Goal: Communication & Community: Participate in discussion

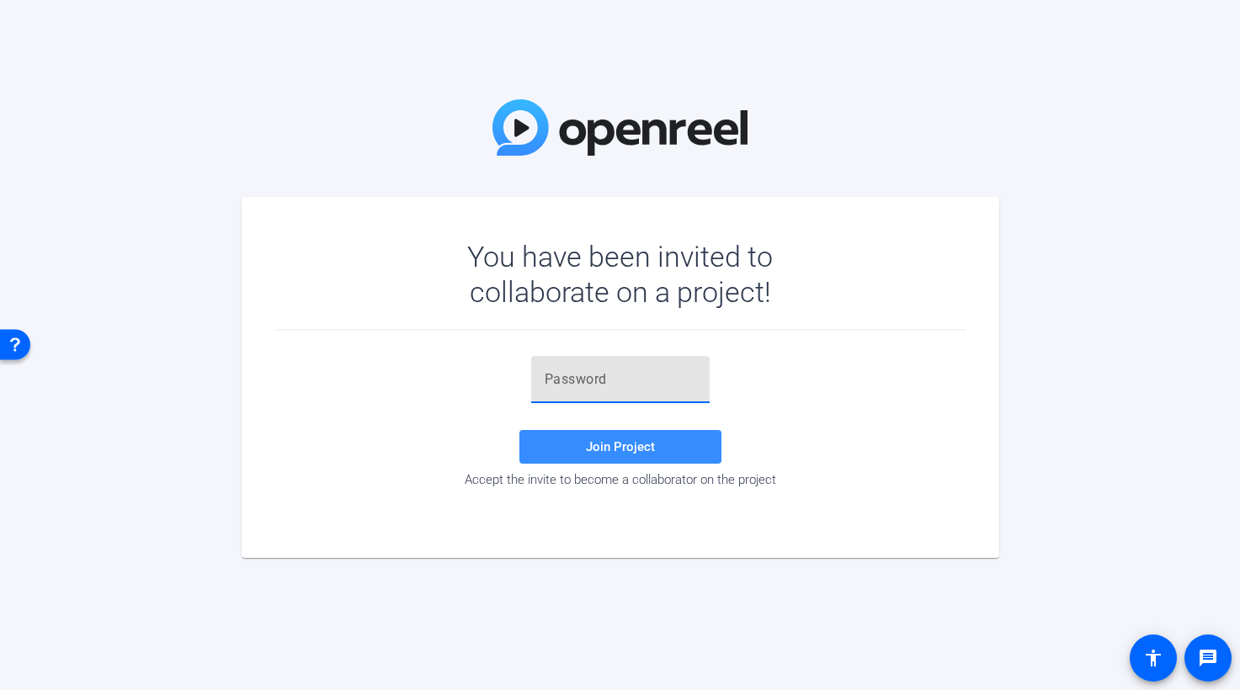
click at [549, 384] on input "text" at bounding box center [621, 380] width 152 height 20
paste input "eaS,,Z"
type input "eaS,,Z"
click at [623, 450] on span "Join Project" at bounding box center [620, 446] width 69 height 15
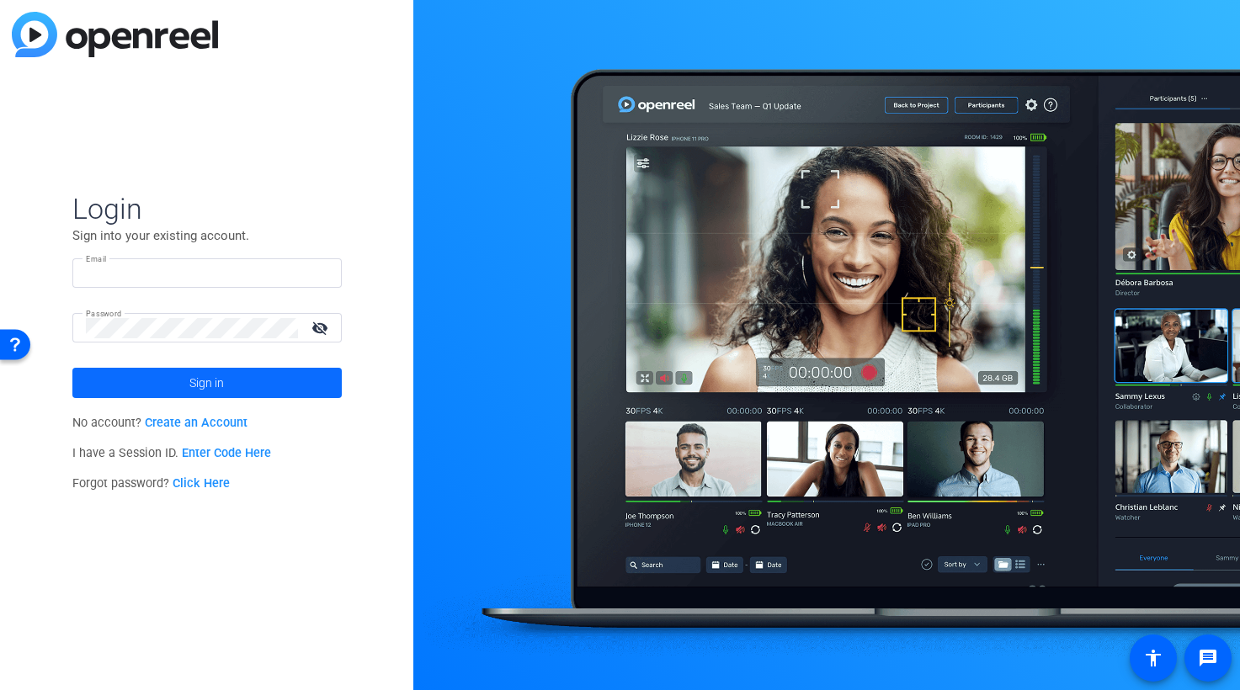
type input "jspier@broadstreet.com"
click at [216, 387] on span "Sign in" at bounding box center [206, 383] width 35 height 42
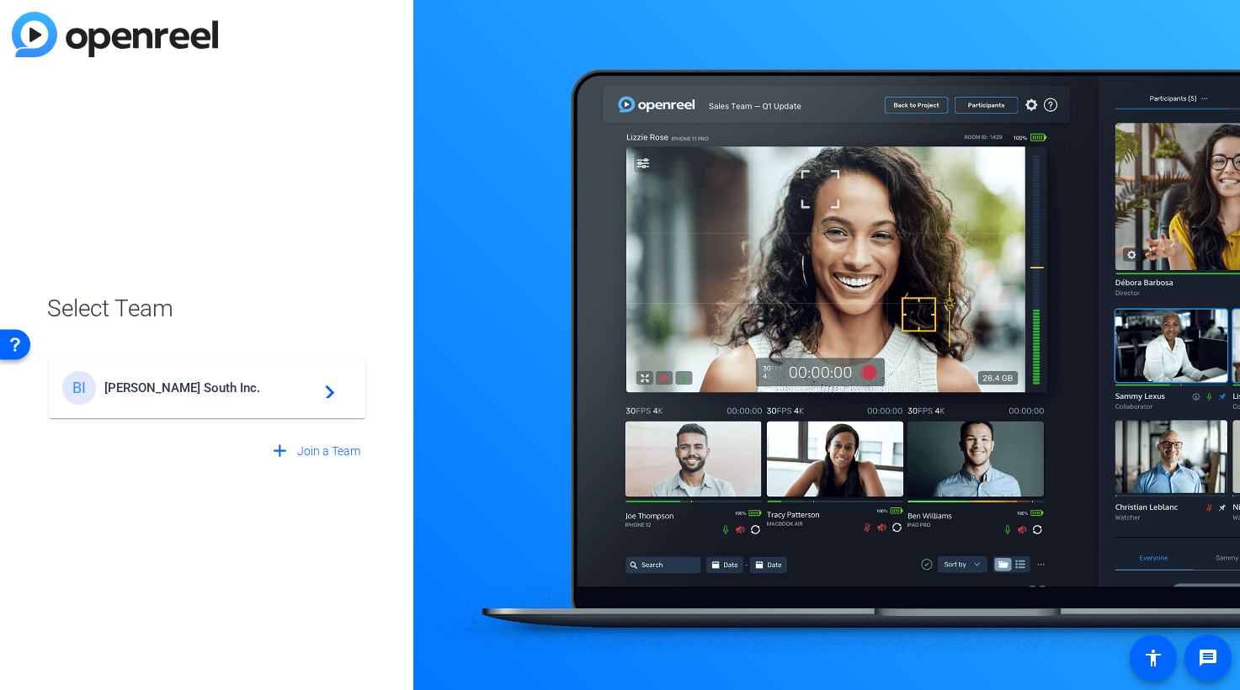
click at [333, 393] on mat-icon "navigate_next" at bounding box center [325, 388] width 20 height 20
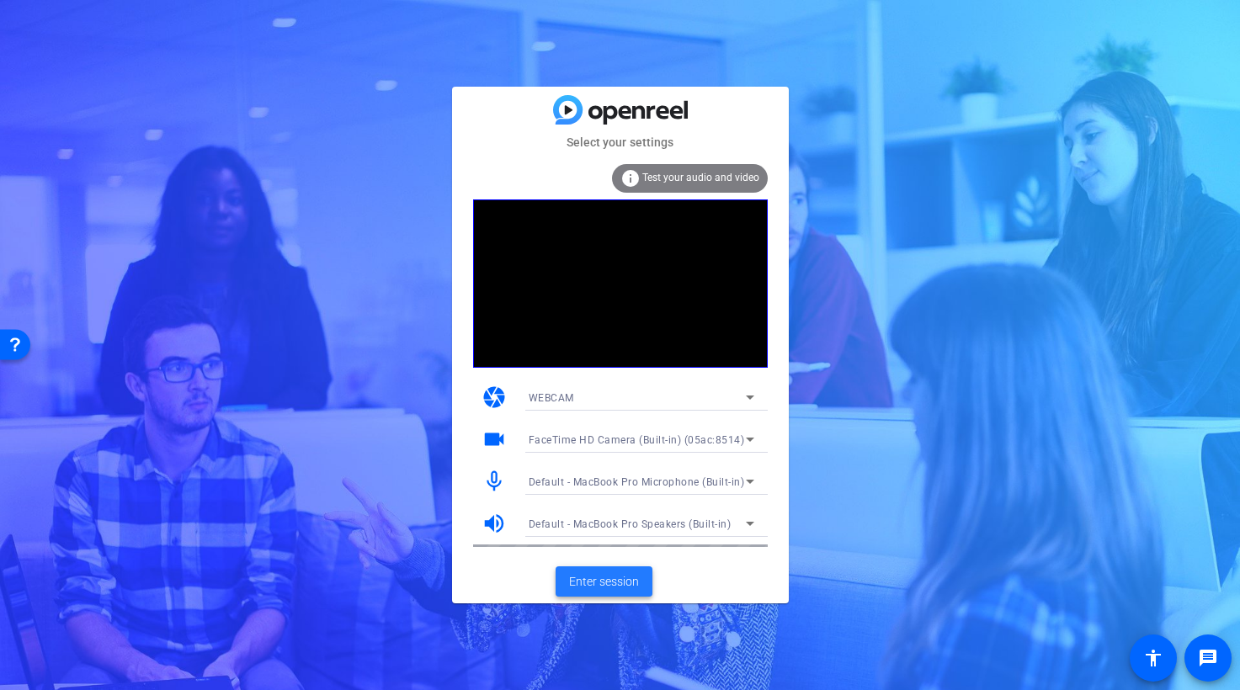
click at [611, 583] on span "Enter session" at bounding box center [604, 582] width 70 height 18
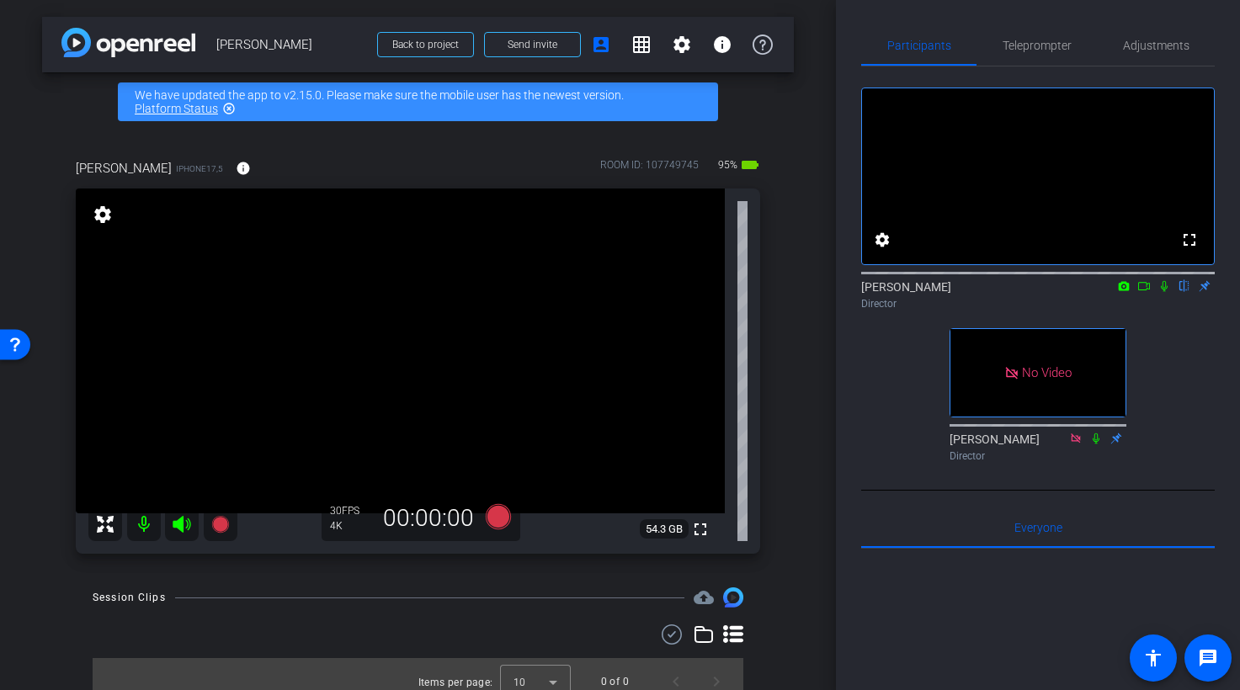
click at [1148, 292] on icon at bounding box center [1143, 286] width 13 height 12
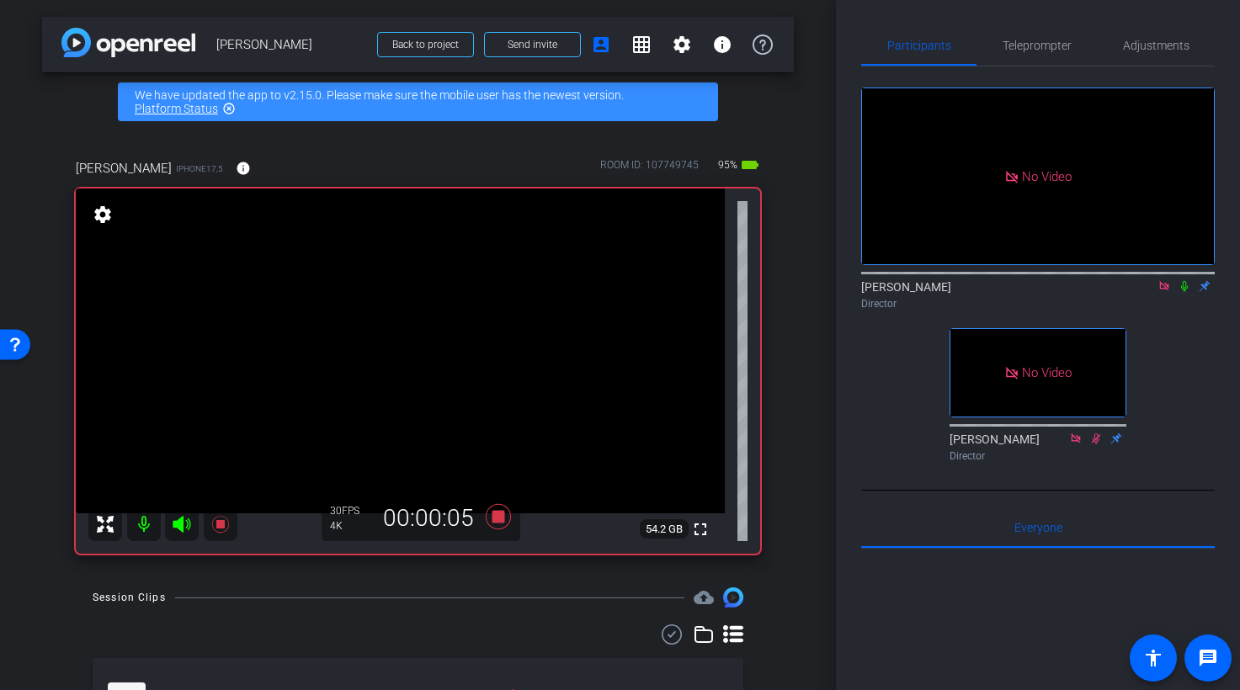
click at [1185, 292] on icon at bounding box center [1184, 286] width 7 height 11
click at [1186, 292] on icon at bounding box center [1184, 286] width 13 height 12
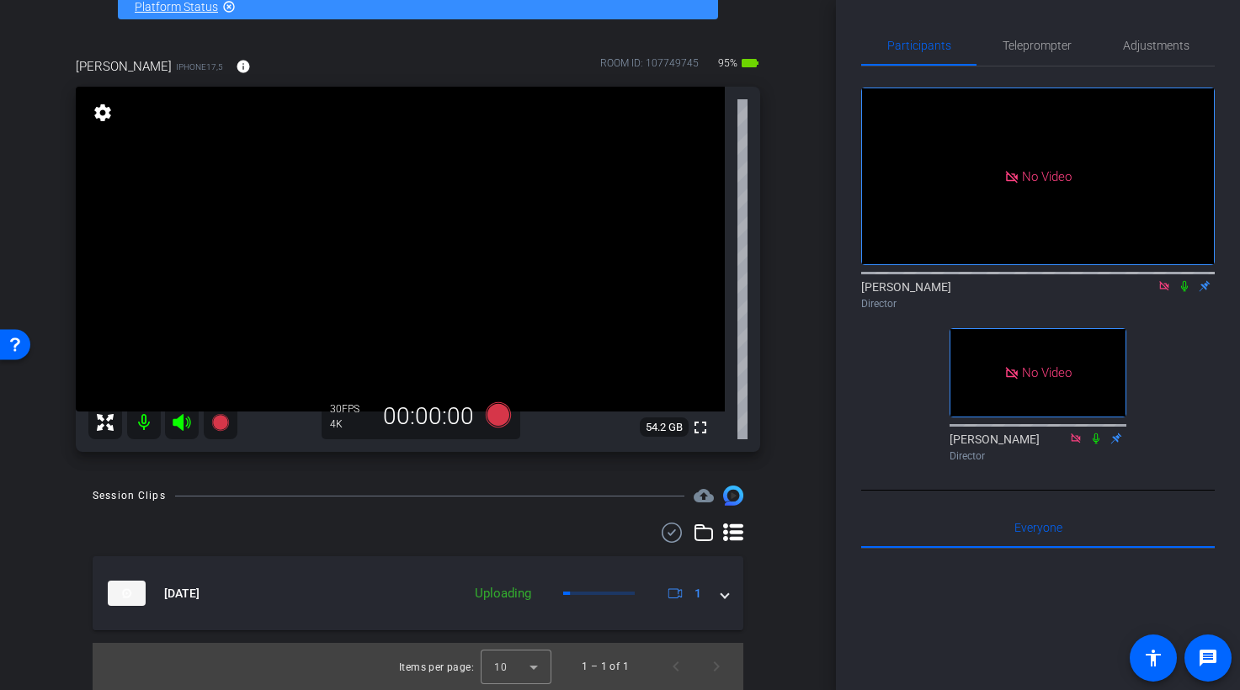
scroll to position [19, 0]
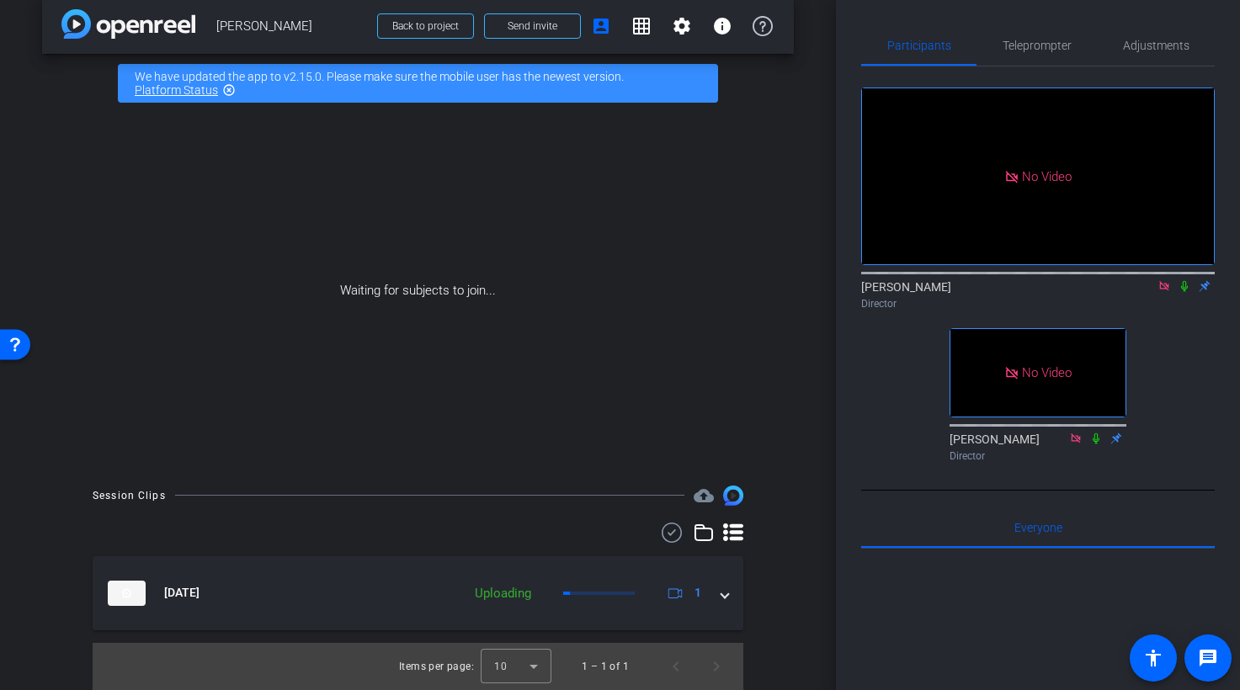
click at [1186, 292] on icon at bounding box center [1184, 286] width 13 height 12
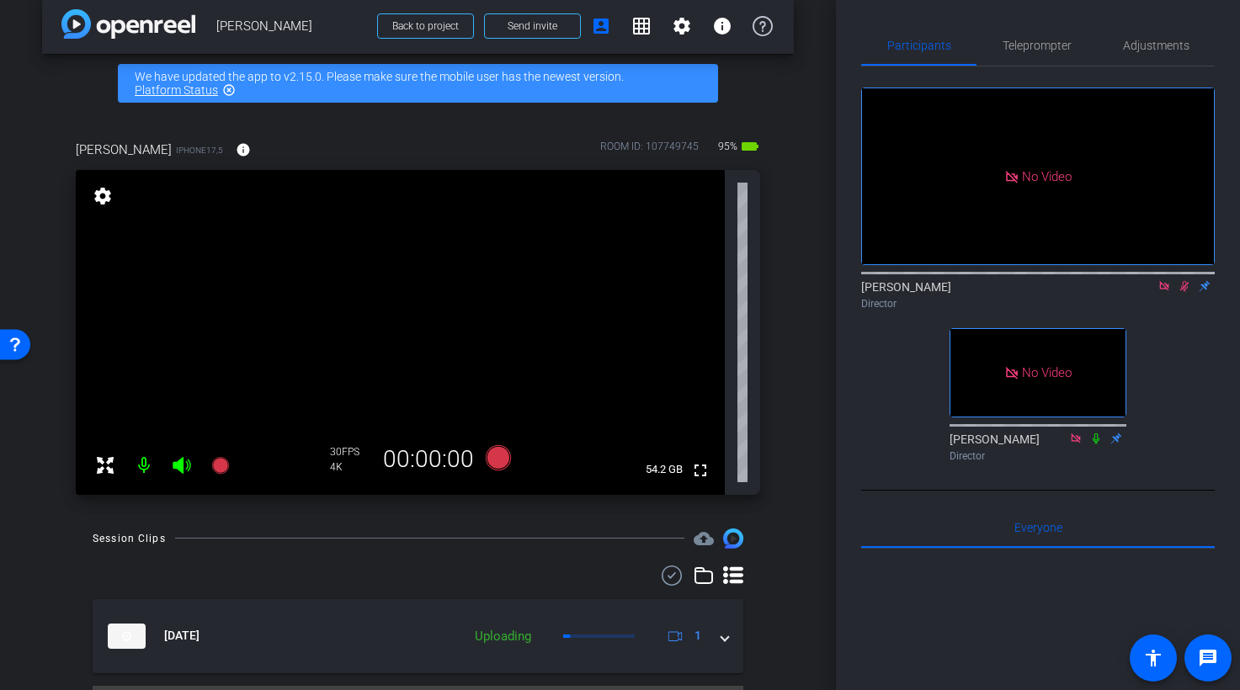
scroll to position [0, 0]
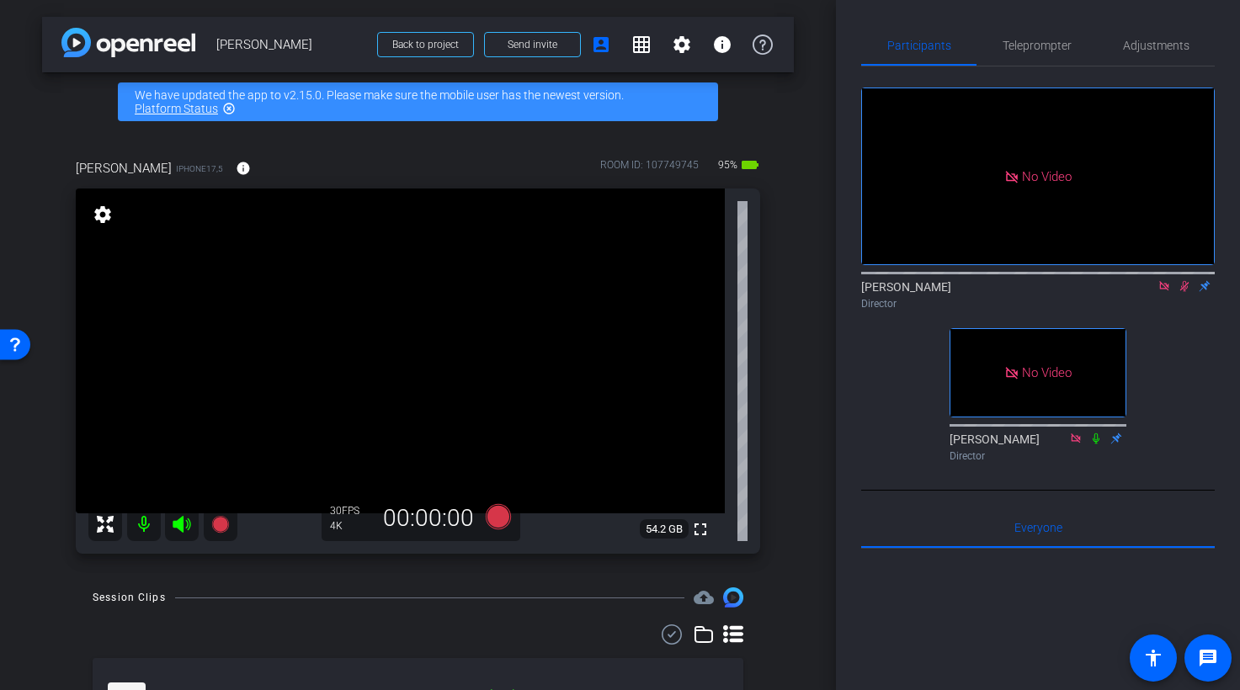
click at [1186, 292] on icon at bounding box center [1184, 286] width 13 height 12
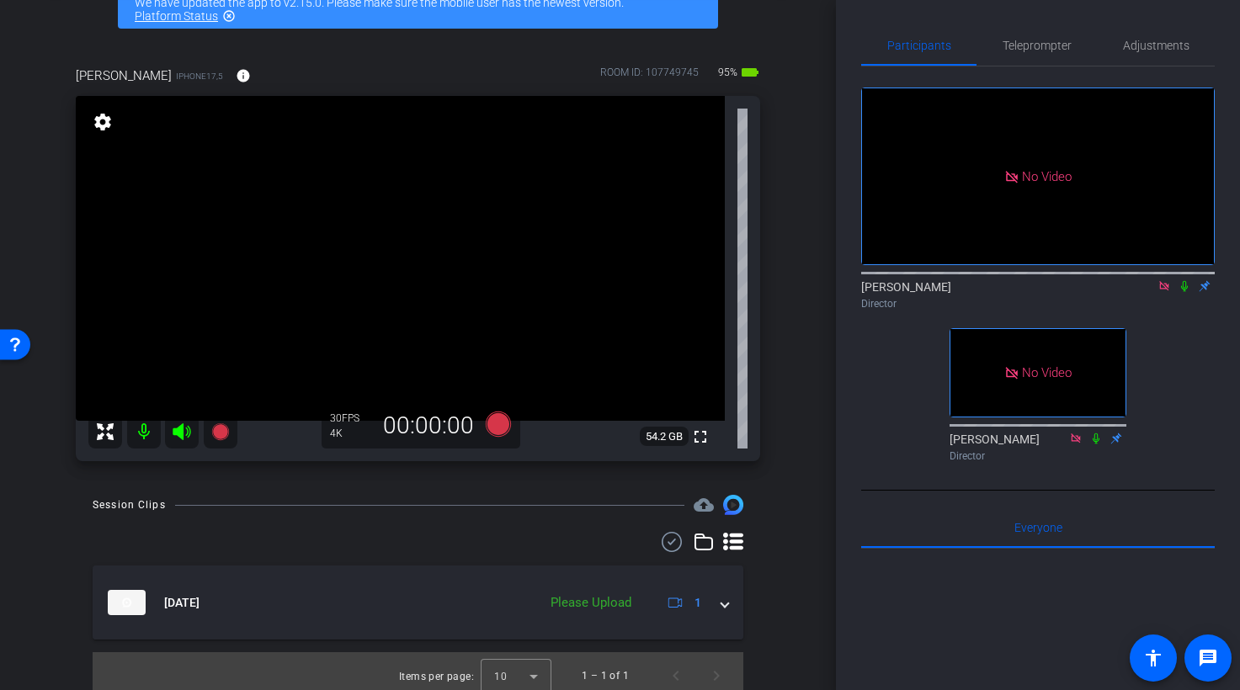
scroll to position [101, 0]
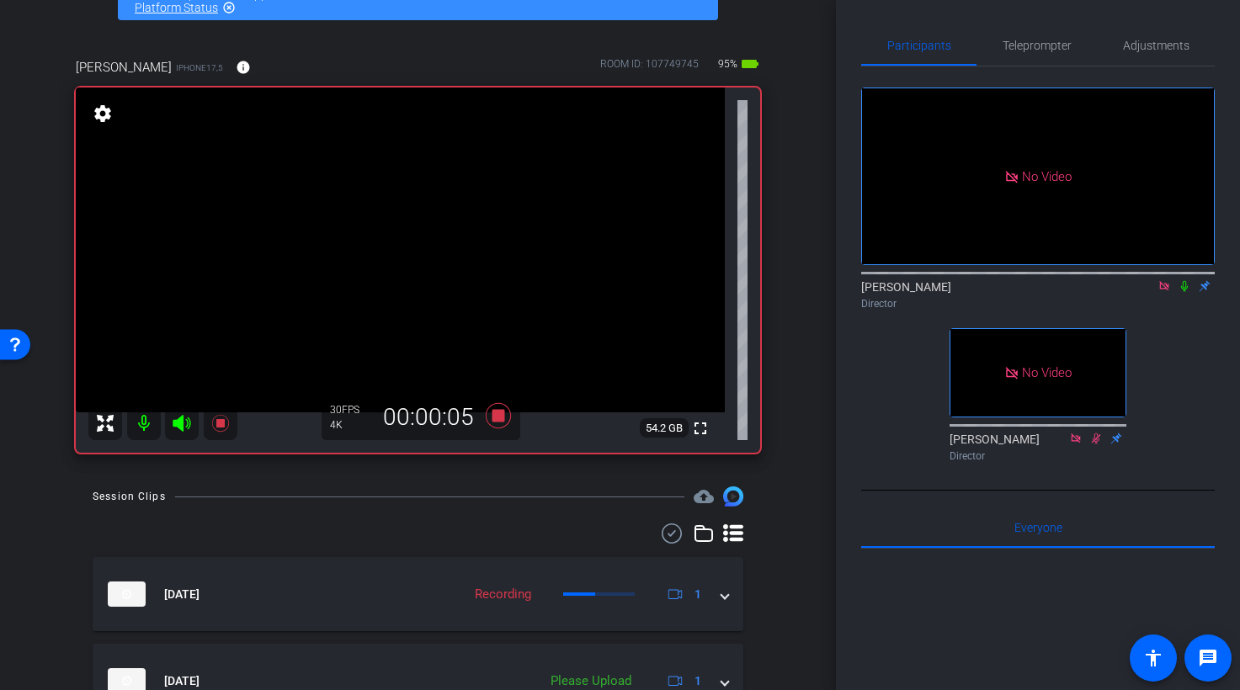
click at [1187, 292] on icon at bounding box center [1184, 286] width 13 height 12
click at [1186, 292] on icon at bounding box center [1184, 286] width 13 height 12
click at [1187, 292] on icon at bounding box center [1184, 286] width 13 height 12
click at [1185, 292] on icon at bounding box center [1184, 286] width 9 height 11
click at [1185, 292] on icon at bounding box center [1184, 286] width 13 height 12
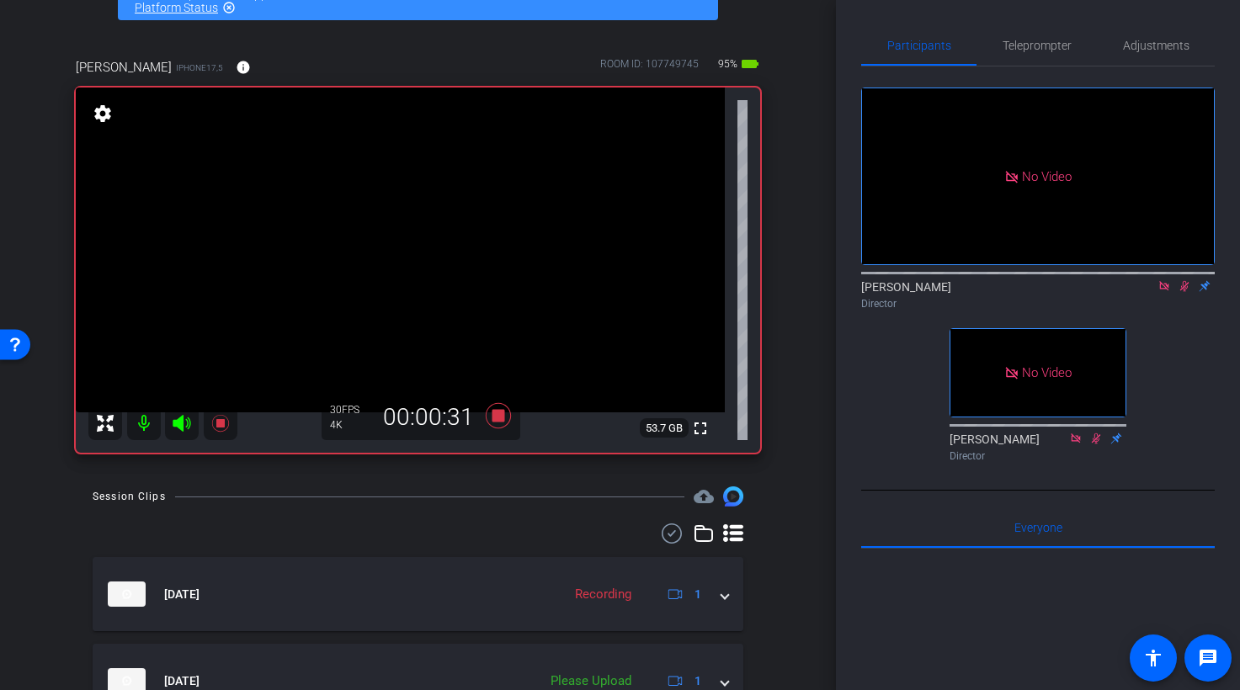
click at [1185, 292] on icon at bounding box center [1184, 286] width 9 height 11
click at [1185, 292] on icon at bounding box center [1184, 286] width 7 height 11
click at [1185, 292] on icon at bounding box center [1184, 286] width 13 height 12
click at [1188, 292] on icon at bounding box center [1184, 286] width 13 height 12
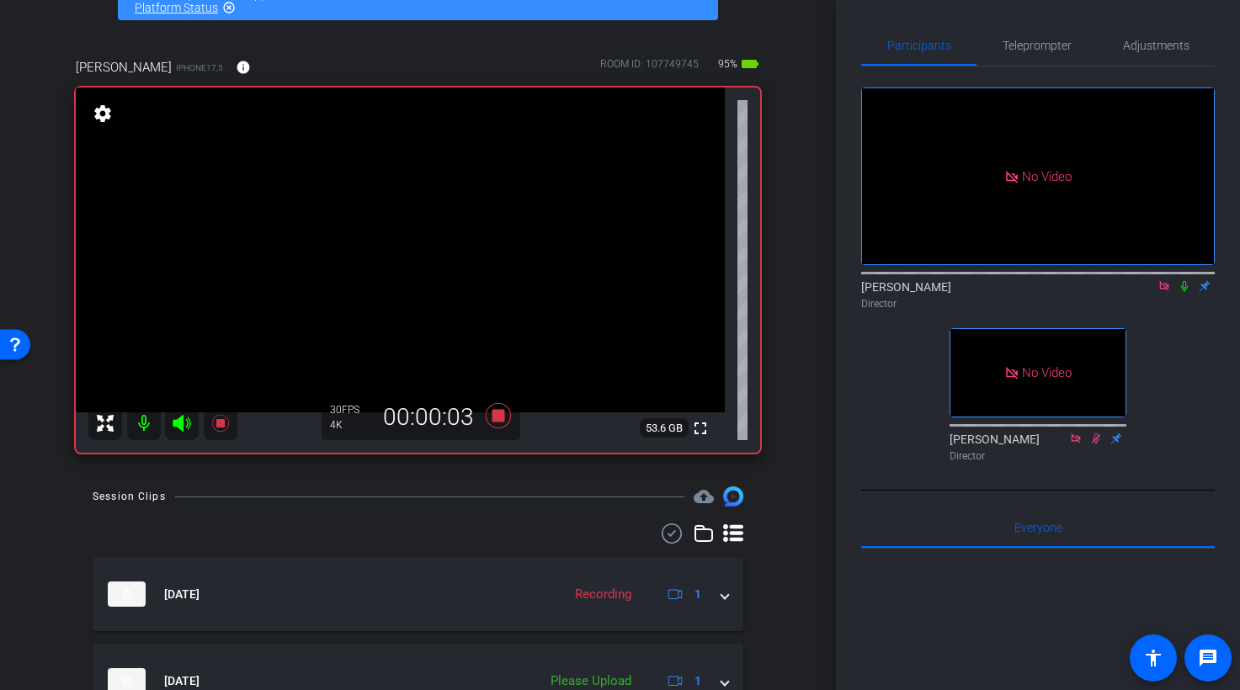
click at [1185, 292] on icon at bounding box center [1184, 286] width 13 height 12
click at [1180, 292] on icon at bounding box center [1184, 286] width 13 height 12
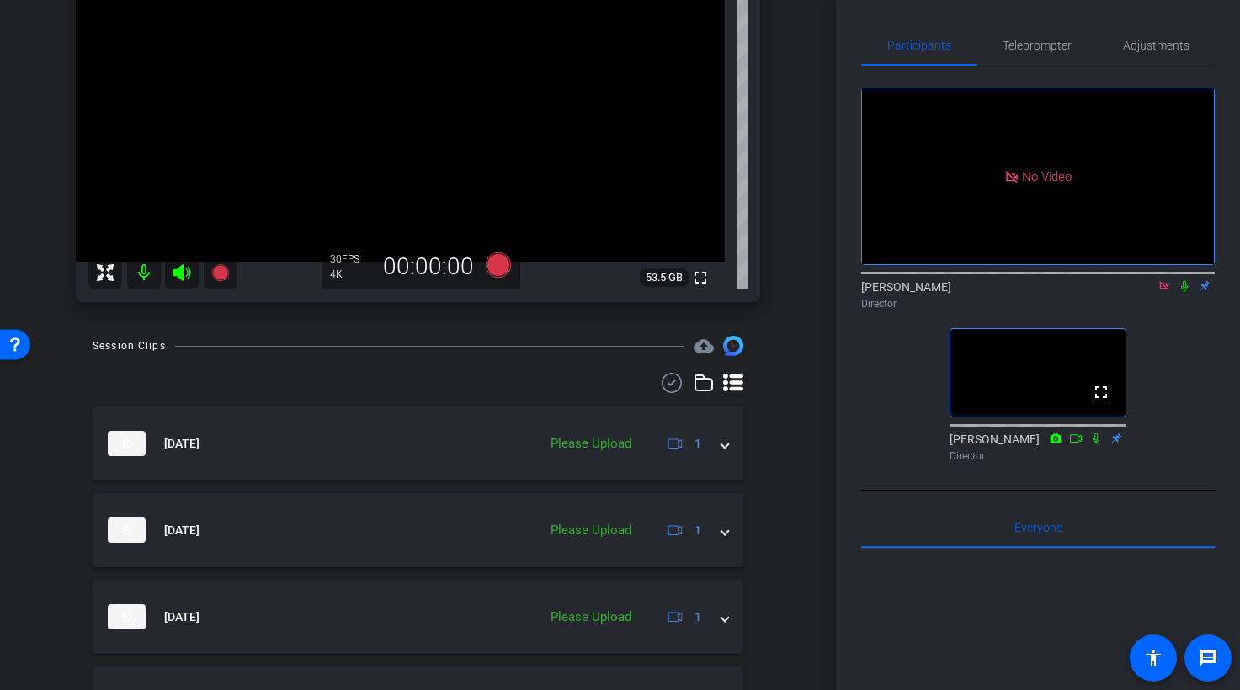
scroll to position [301, 0]
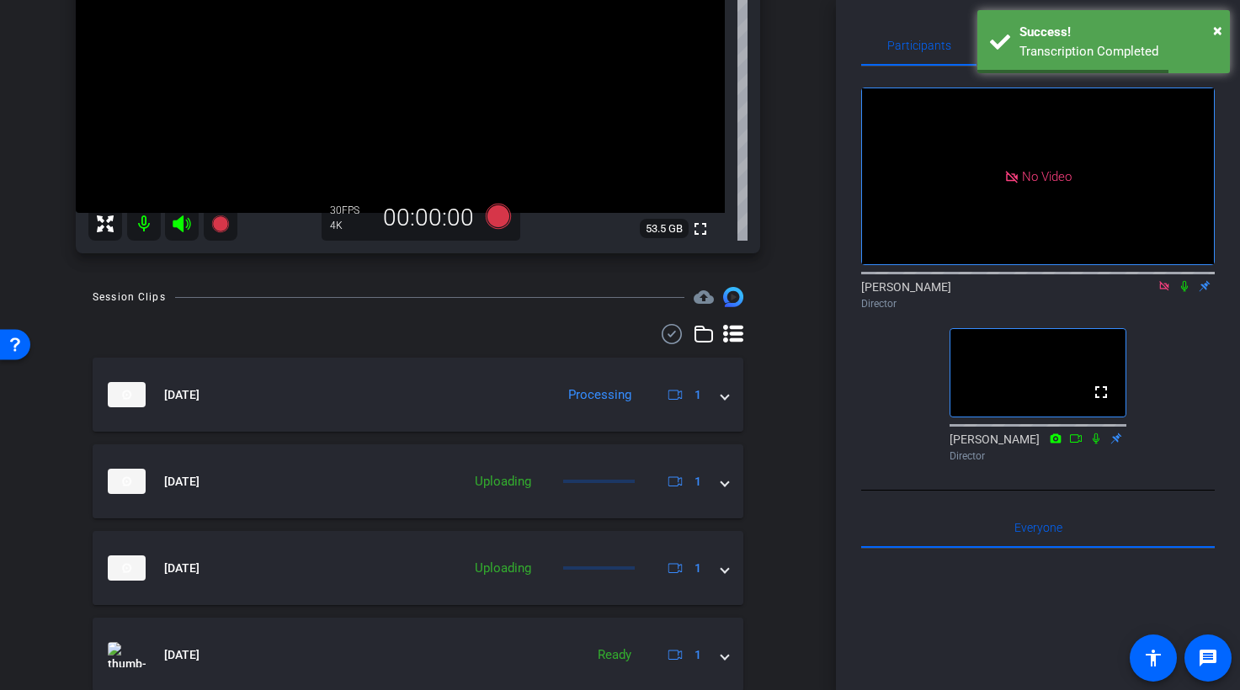
click at [1165, 292] on icon at bounding box center [1164, 286] width 13 height 12
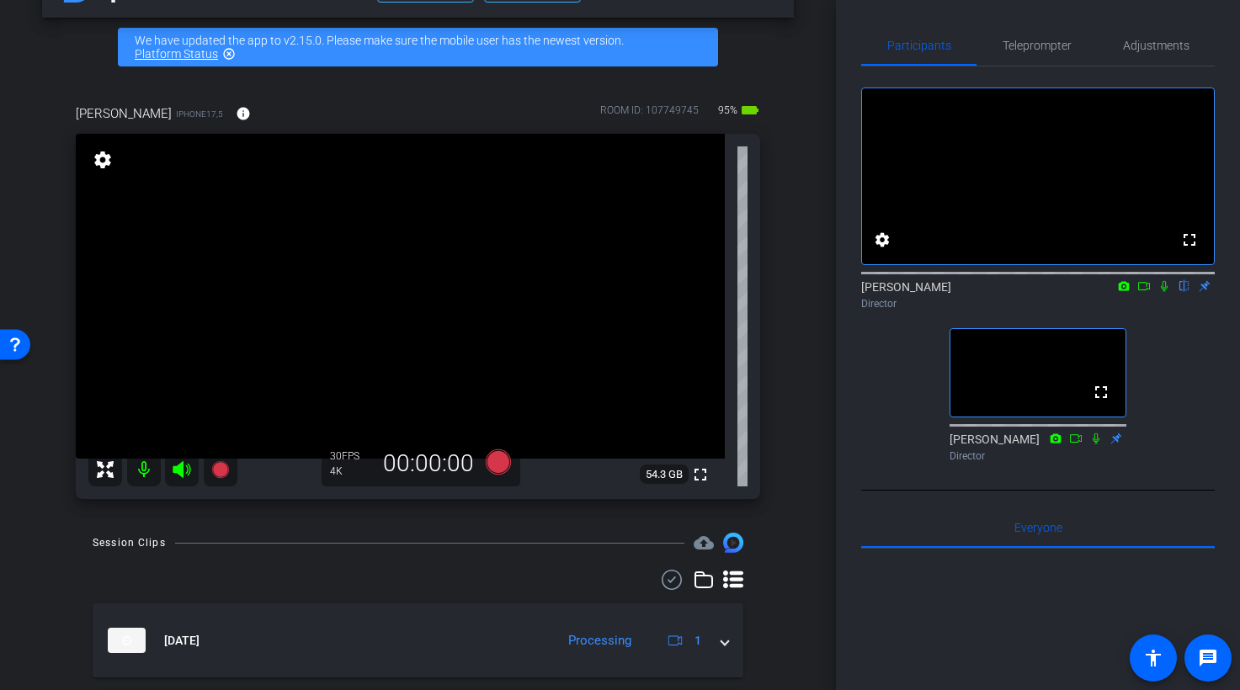
scroll to position [61, 0]
